Goal: Use online tool/utility: Utilize a website feature to perform a specific function

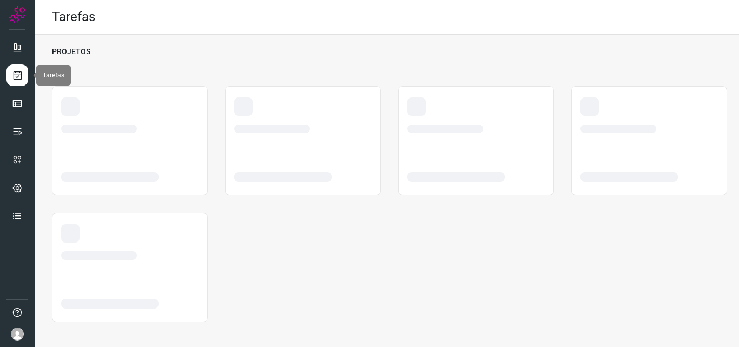
scroll to position [2, 0]
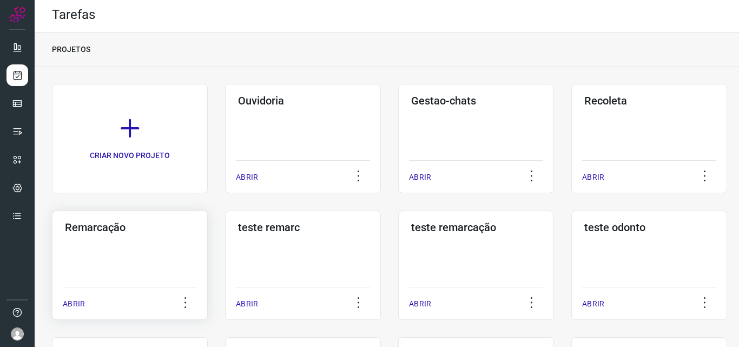
click at [225, 237] on div "Remarcação ABRIR" at bounding box center [303, 264] width 156 height 109
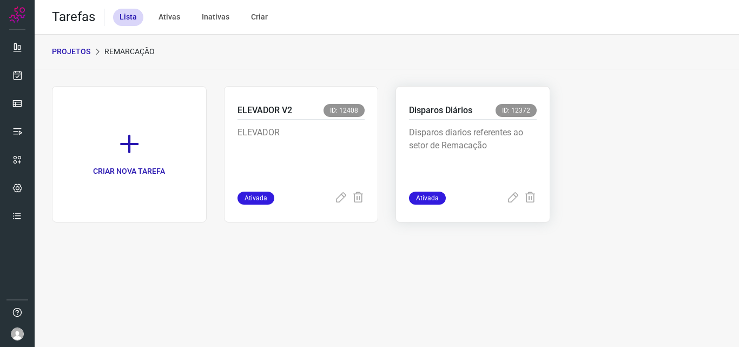
click at [480, 129] on p "Disparos diarios referentes ao setor de Remacação" at bounding box center [473, 153] width 128 height 54
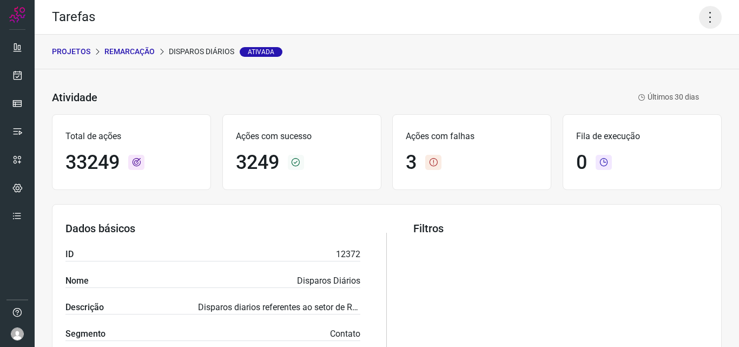
click at [703, 24] on icon at bounding box center [710, 17] width 23 height 23
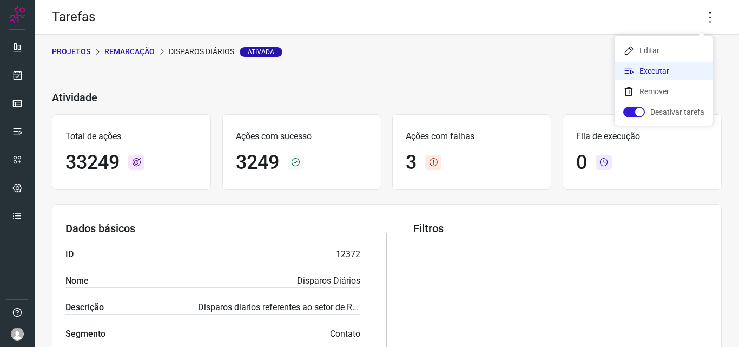
click at [673, 68] on li "Executar" at bounding box center [663, 70] width 98 height 17
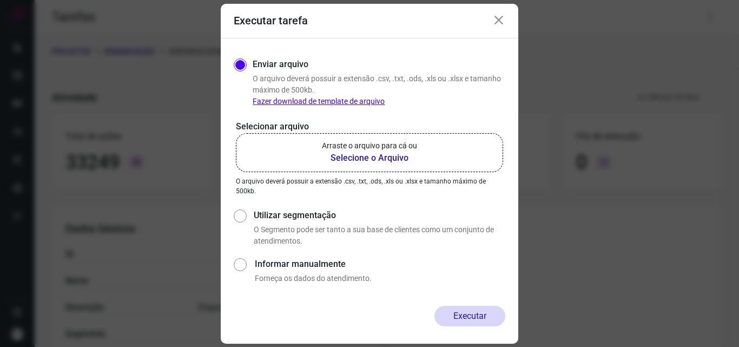
click at [380, 155] on b "Selecione o Arquivo" at bounding box center [369, 157] width 95 height 13
click at [0, 0] on input "Arraste o arquivo para cá ou Selecione o Arquivo" at bounding box center [0, 0] width 0 height 0
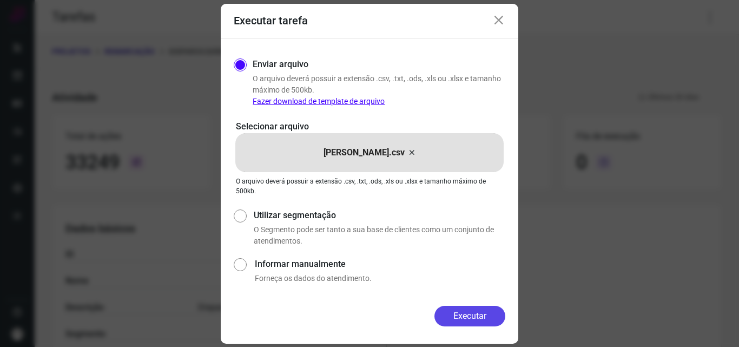
click at [482, 317] on button "Executar" at bounding box center [469, 315] width 71 height 21
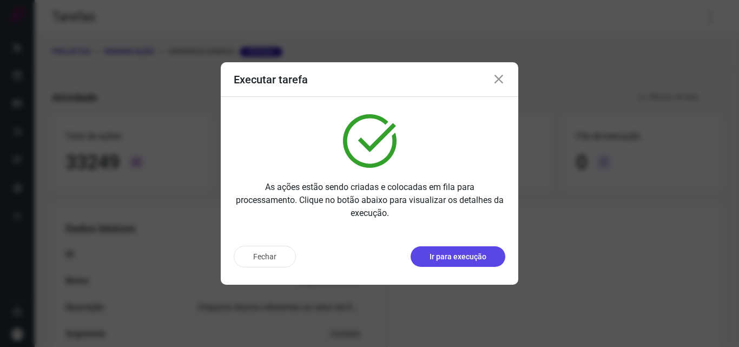
click at [462, 261] on p "Ir para execução" at bounding box center [457, 256] width 57 height 11
